Goal: Task Accomplishment & Management: Manage account settings

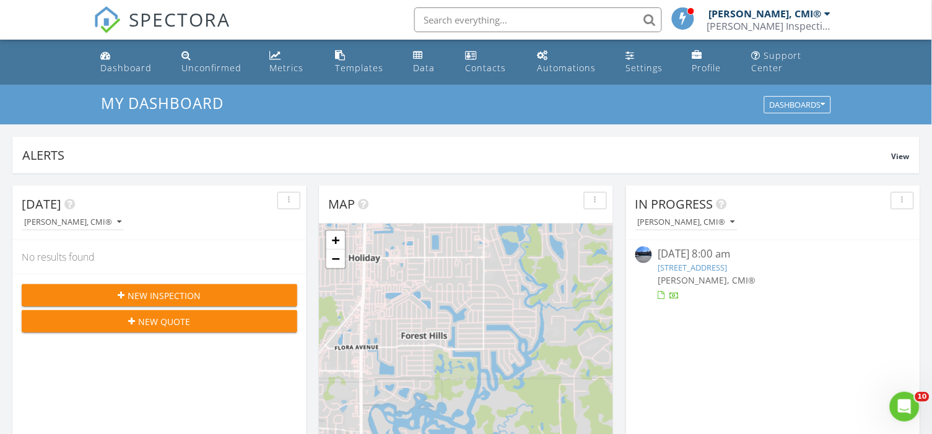
click at [675, 266] on link "12760 Indian Rocks Rd 410, Largo, FL 33774" at bounding box center [692, 267] width 69 height 11
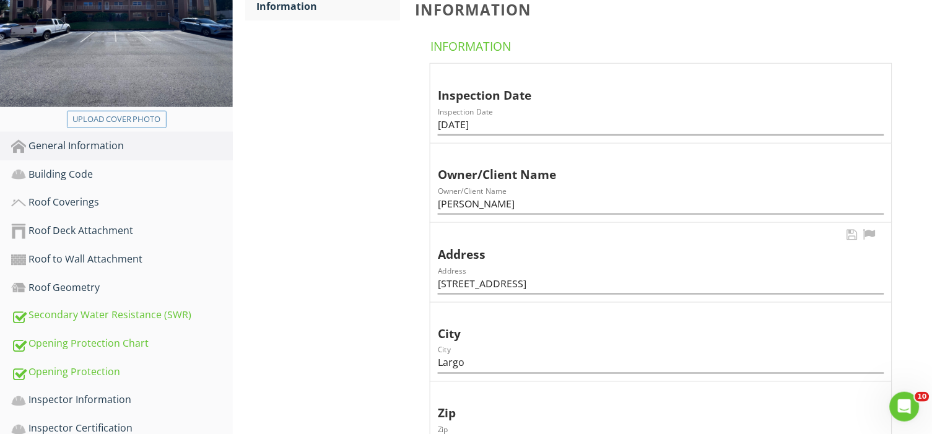
scroll to position [333, 0]
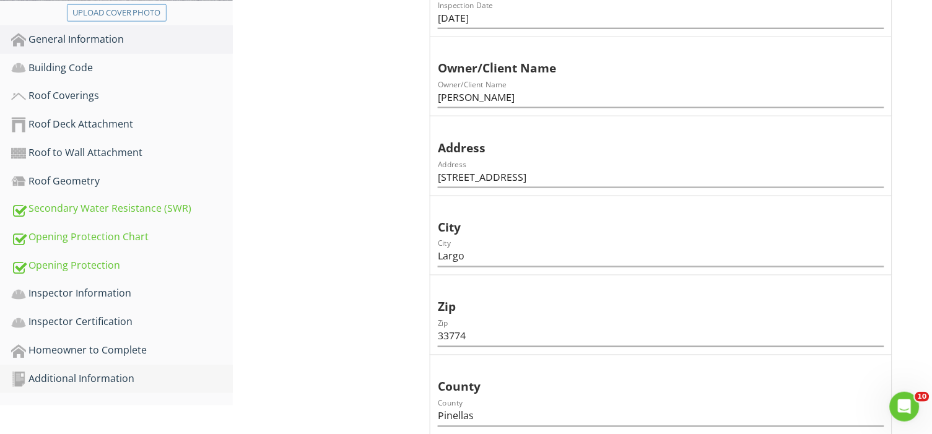
click at [118, 377] on div "Additional Information" at bounding box center [122, 380] width 222 height 16
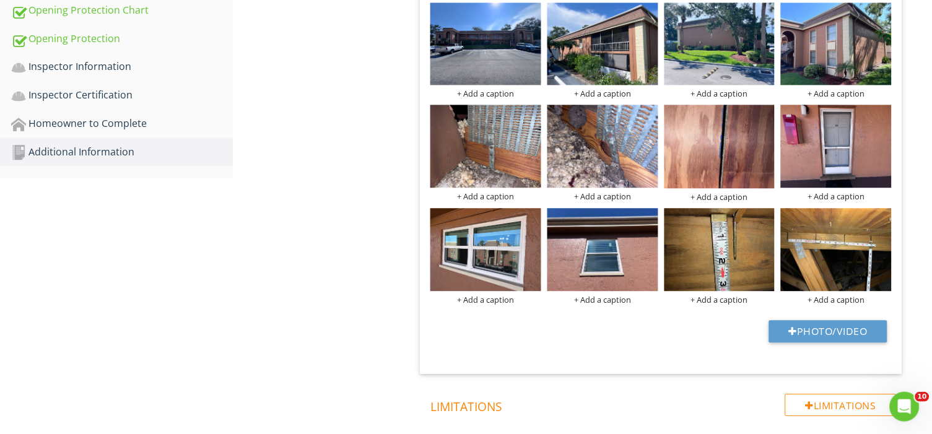
scroll to position [401, 0]
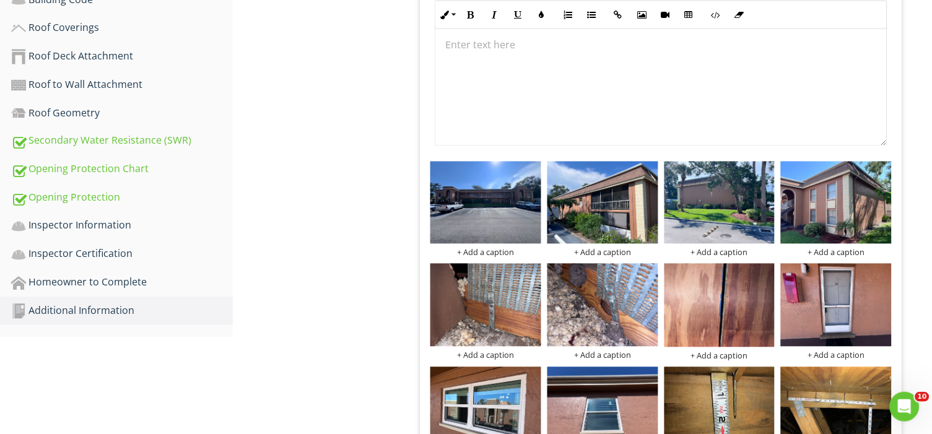
click at [356, 167] on div "Additional Information Photos Information Photos Info Information 12 check Phot…" at bounding box center [582, 217] width 699 height 918
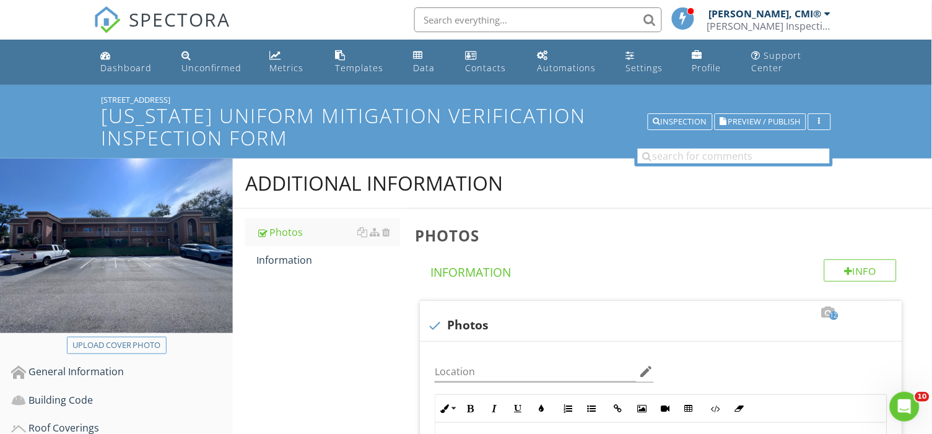
scroll to position [0, 0]
click at [663, 113] on button "Inspection" at bounding box center [680, 121] width 65 height 17
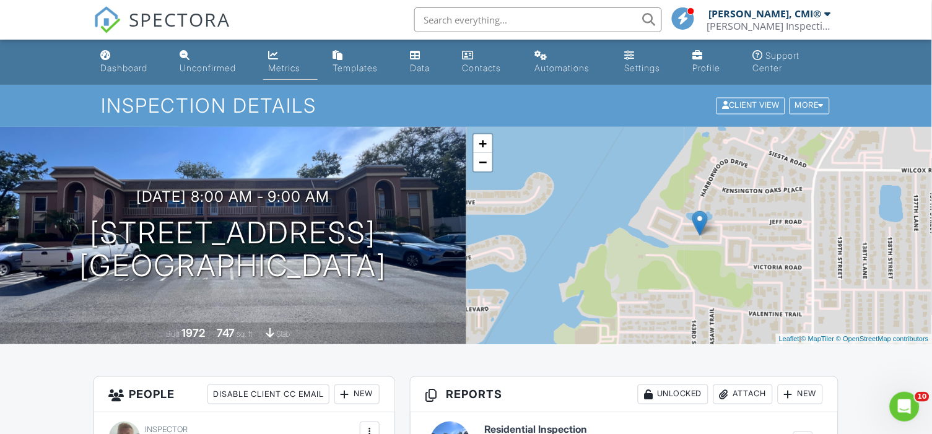
click at [296, 71] on div "Metrics" at bounding box center [284, 68] width 32 height 11
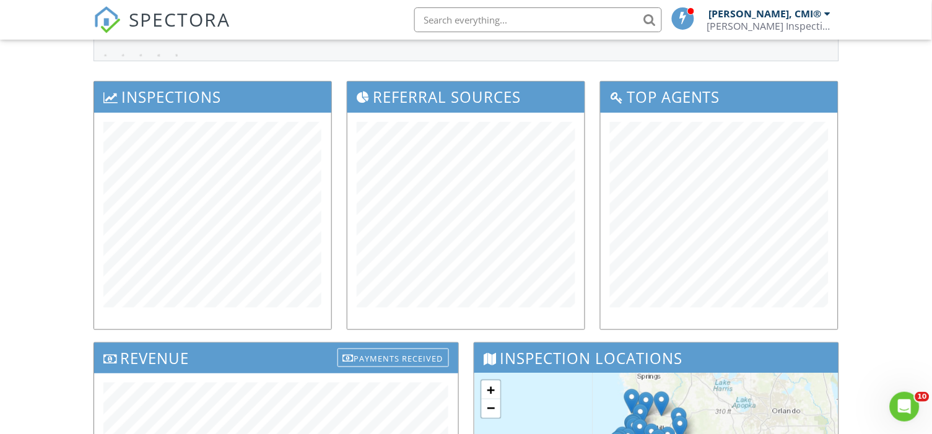
click at [61, 350] on div "Dashboard Unconfirmed Metrics Templates Data Contacts Automations Settings Prof…" at bounding box center [466, 369] width 932 height 925
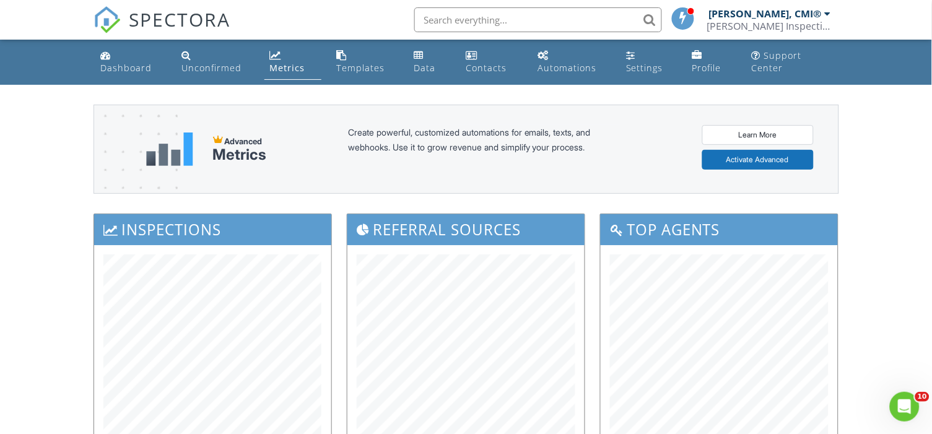
click at [828, 15] on div at bounding box center [828, 14] width 6 height 10
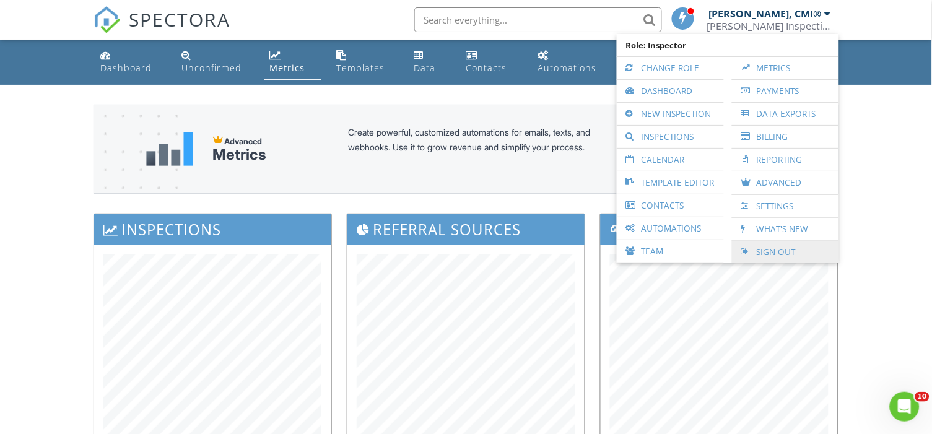
click at [773, 245] on link "Sign Out" at bounding box center [785, 252] width 95 height 22
